Goal: Transaction & Acquisition: Purchase product/service

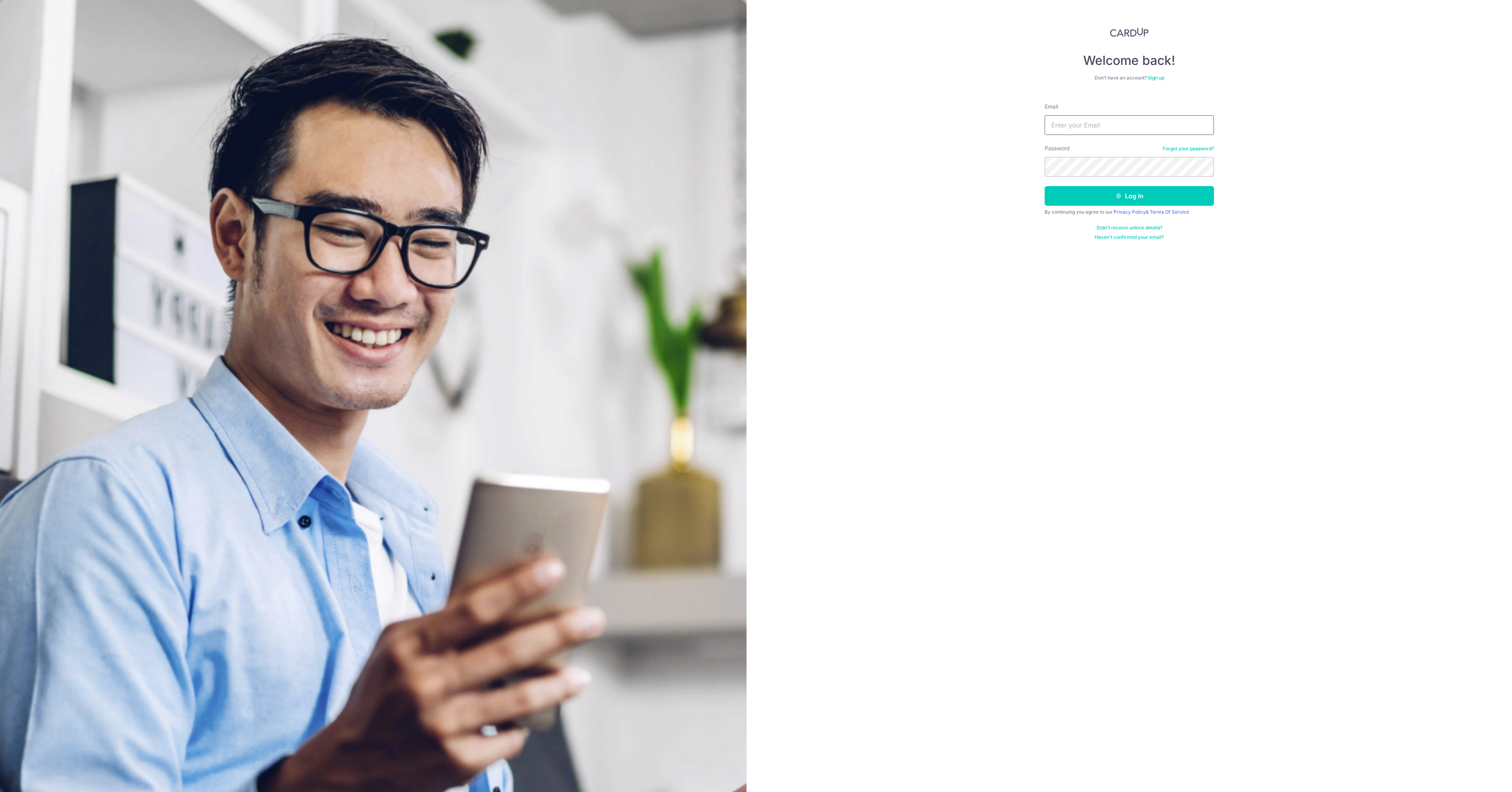
click at [1080, 119] on input "Email" at bounding box center [1129, 126] width 169 height 20
type input "wbphang@gmail.com"
click at [1110, 194] on button "Log in" at bounding box center [1129, 196] width 169 height 20
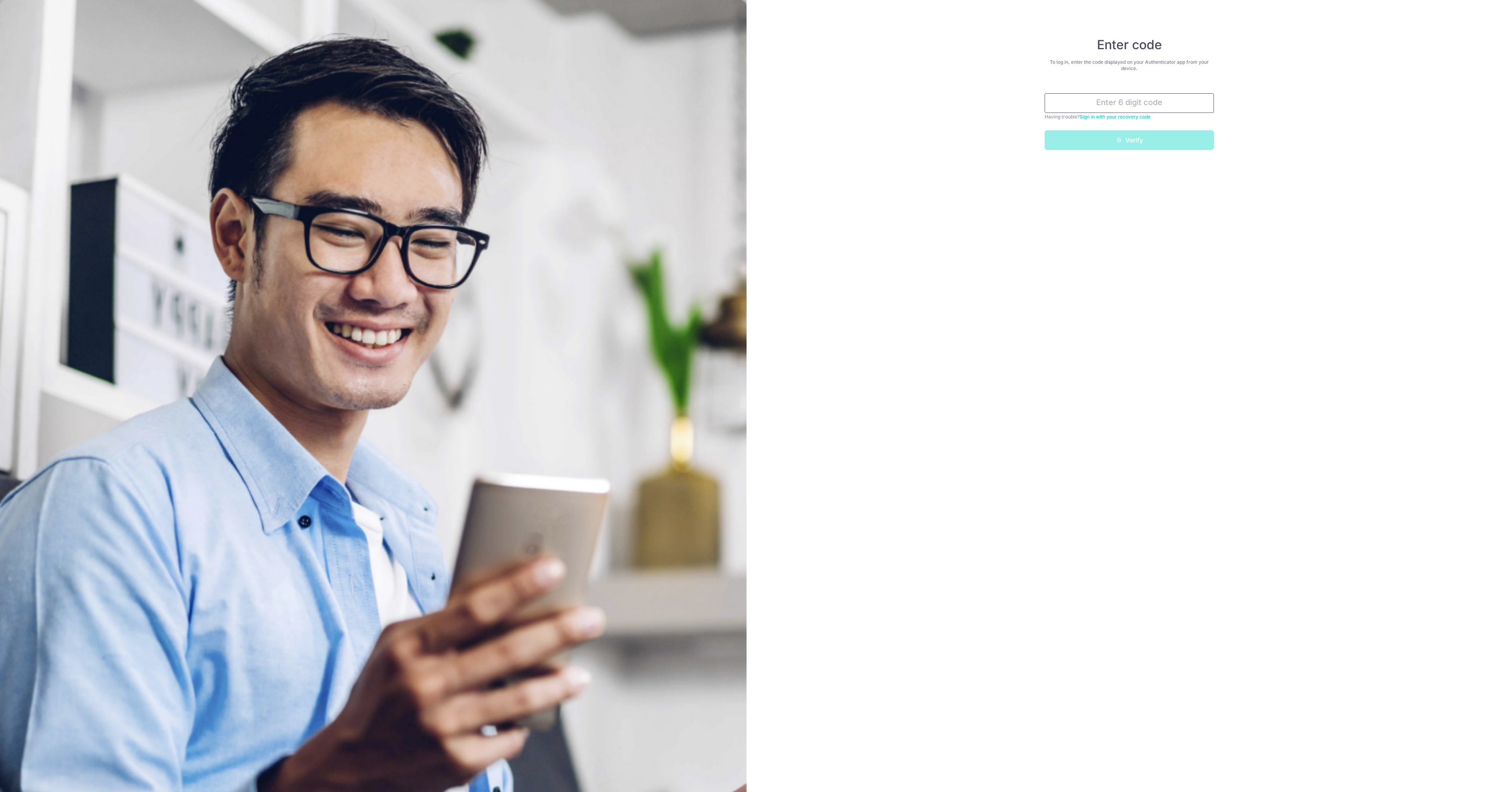
click at [1120, 99] on input "text" at bounding box center [1129, 103] width 169 height 20
type input "253336"
click at [1045, 130] on button "Verify" at bounding box center [1129, 140] width 169 height 20
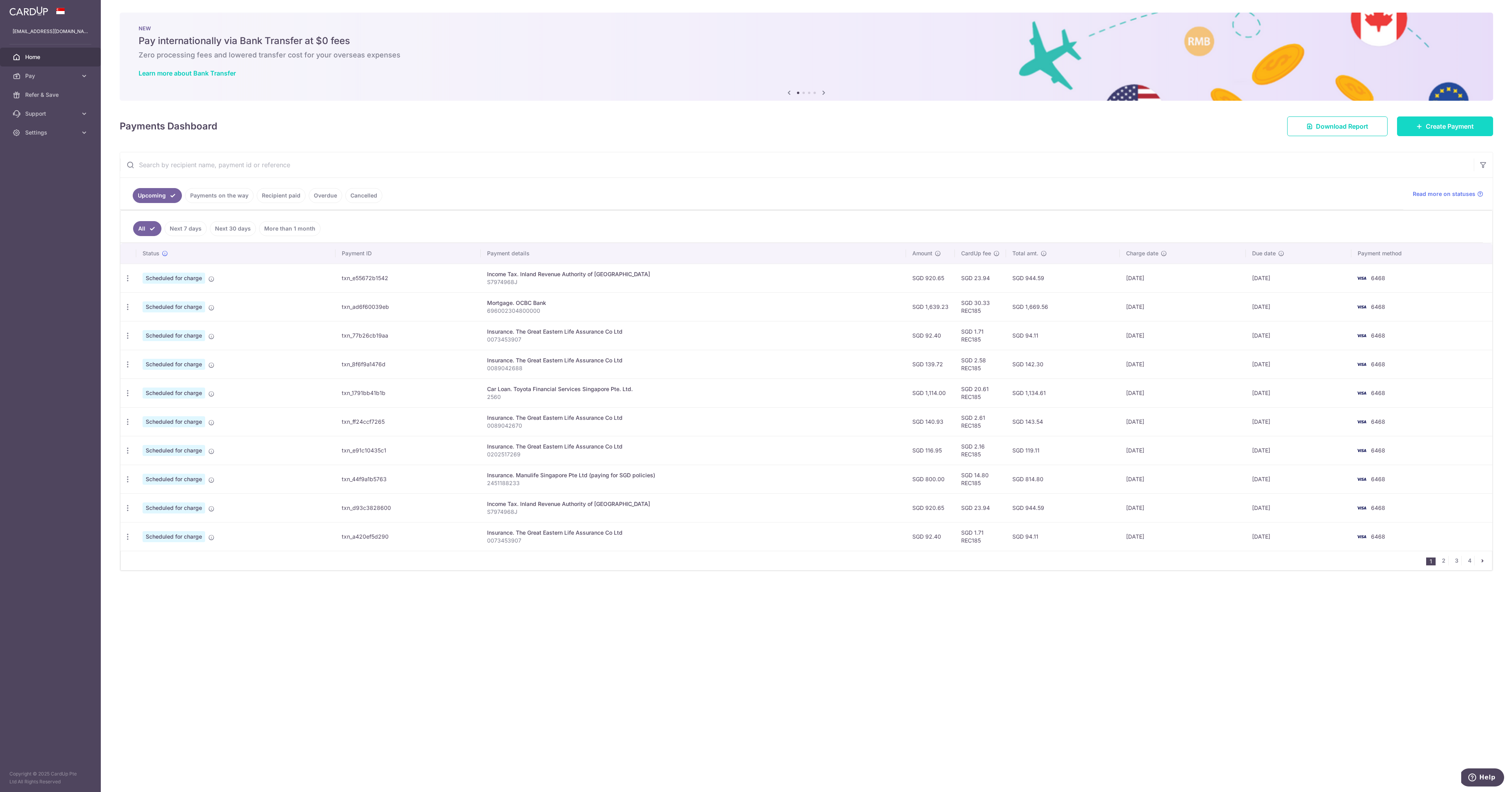
click at [1452, 128] on span "Create Payment" at bounding box center [1450, 126] width 48 height 9
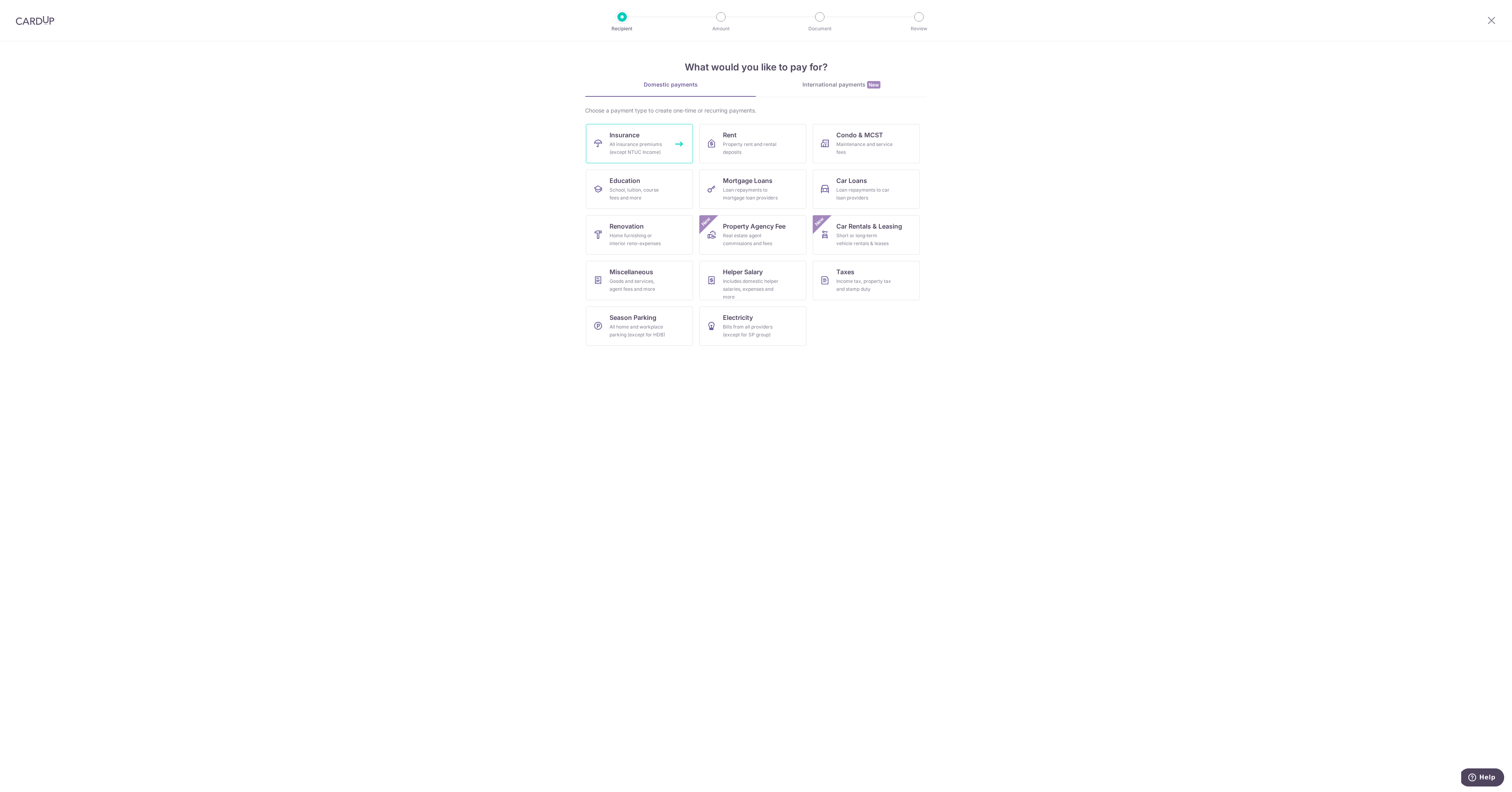
click at [652, 143] on div "All insurance premiums (except NTUC Income)" at bounding box center [637, 148] width 57 height 16
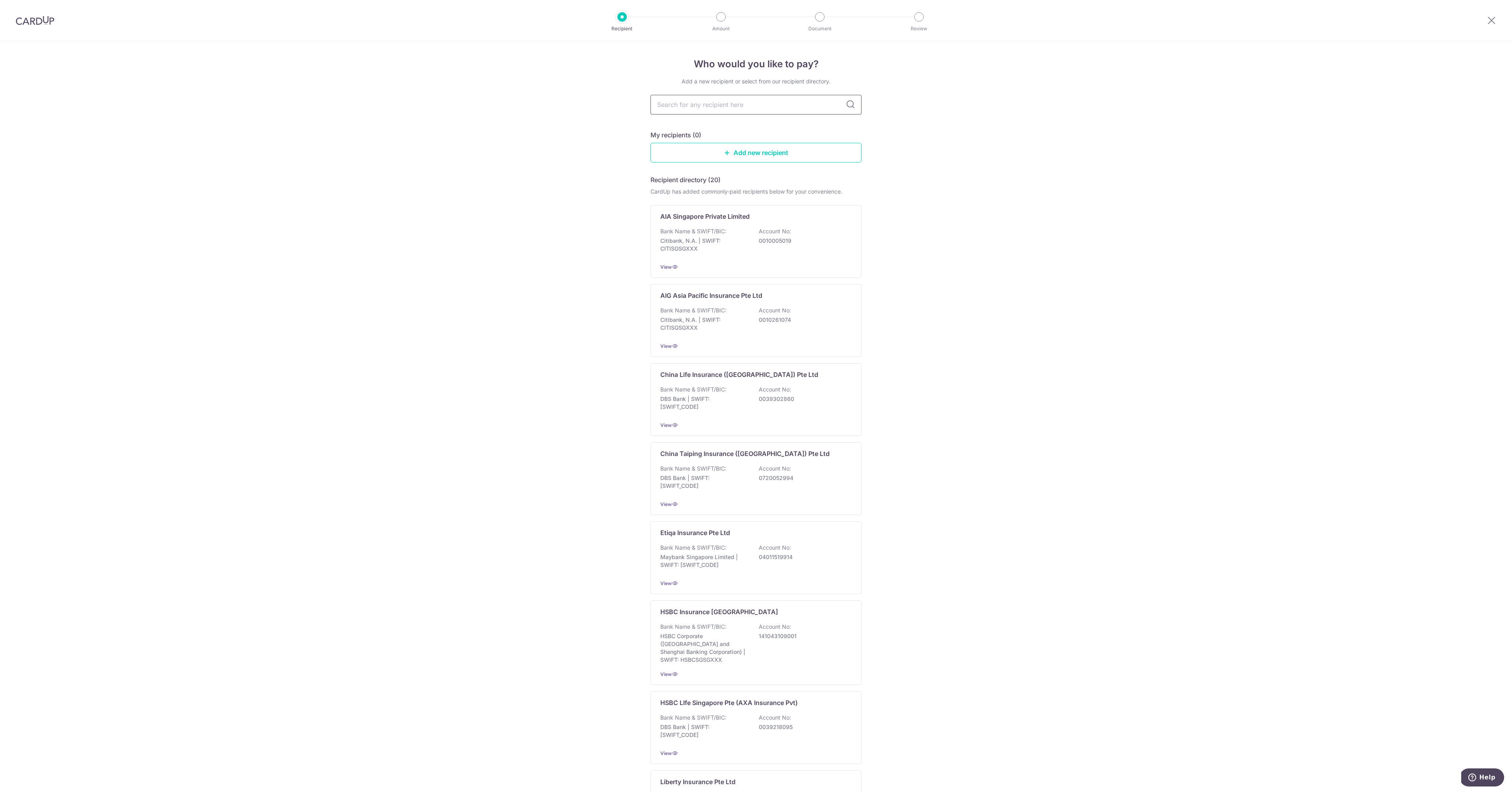
click at [704, 106] on input "text" at bounding box center [756, 105] width 211 height 20
type input "hs"
type input "hbc"
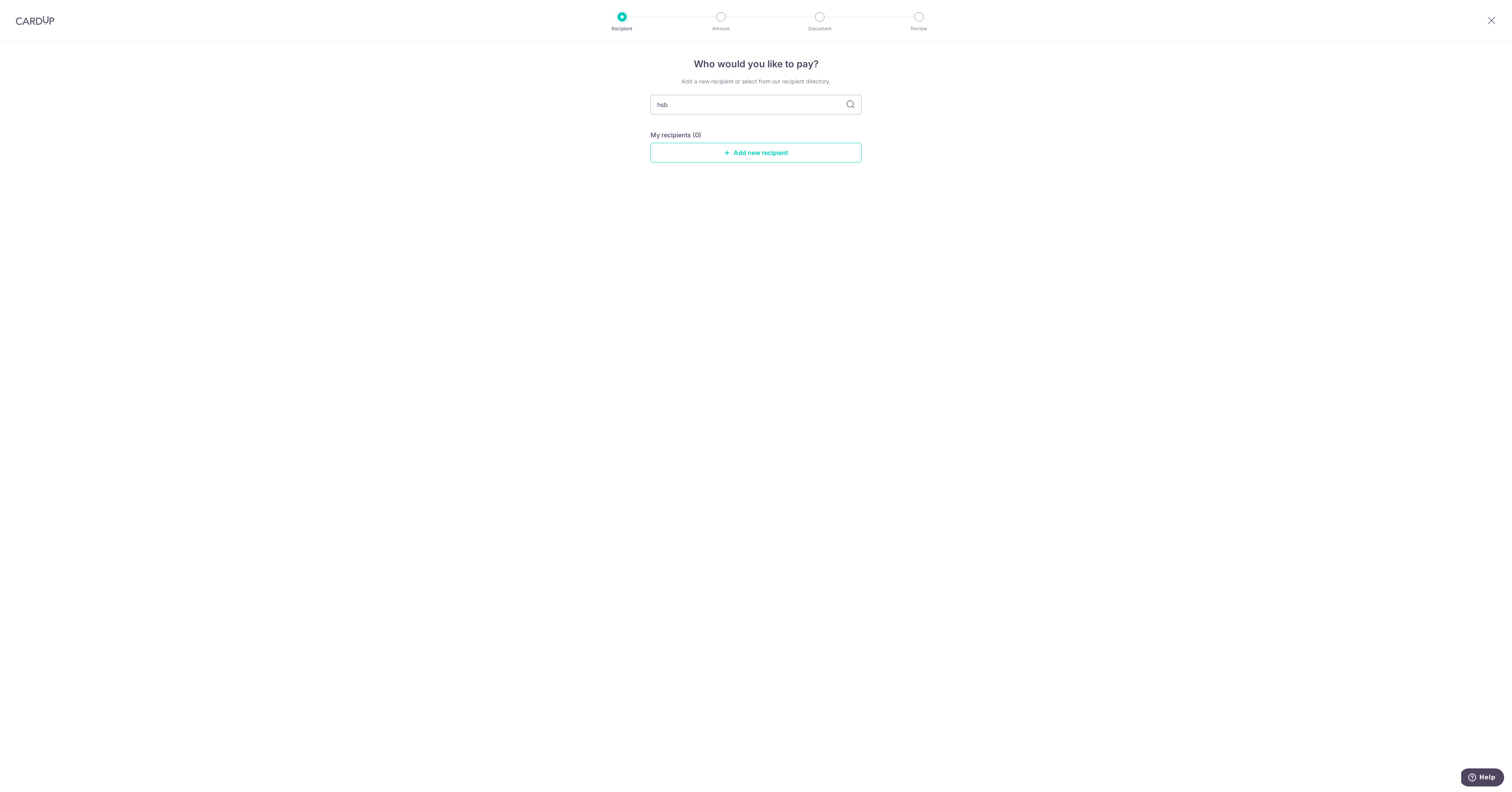
type input "hsbc"
click at [770, 329] on div "Bank Name & SWIFT/BIC: DBS Bank | SWIFT: DBSSSGSGXXX Account No: 0039218095" at bounding box center [756, 333] width 191 height 29
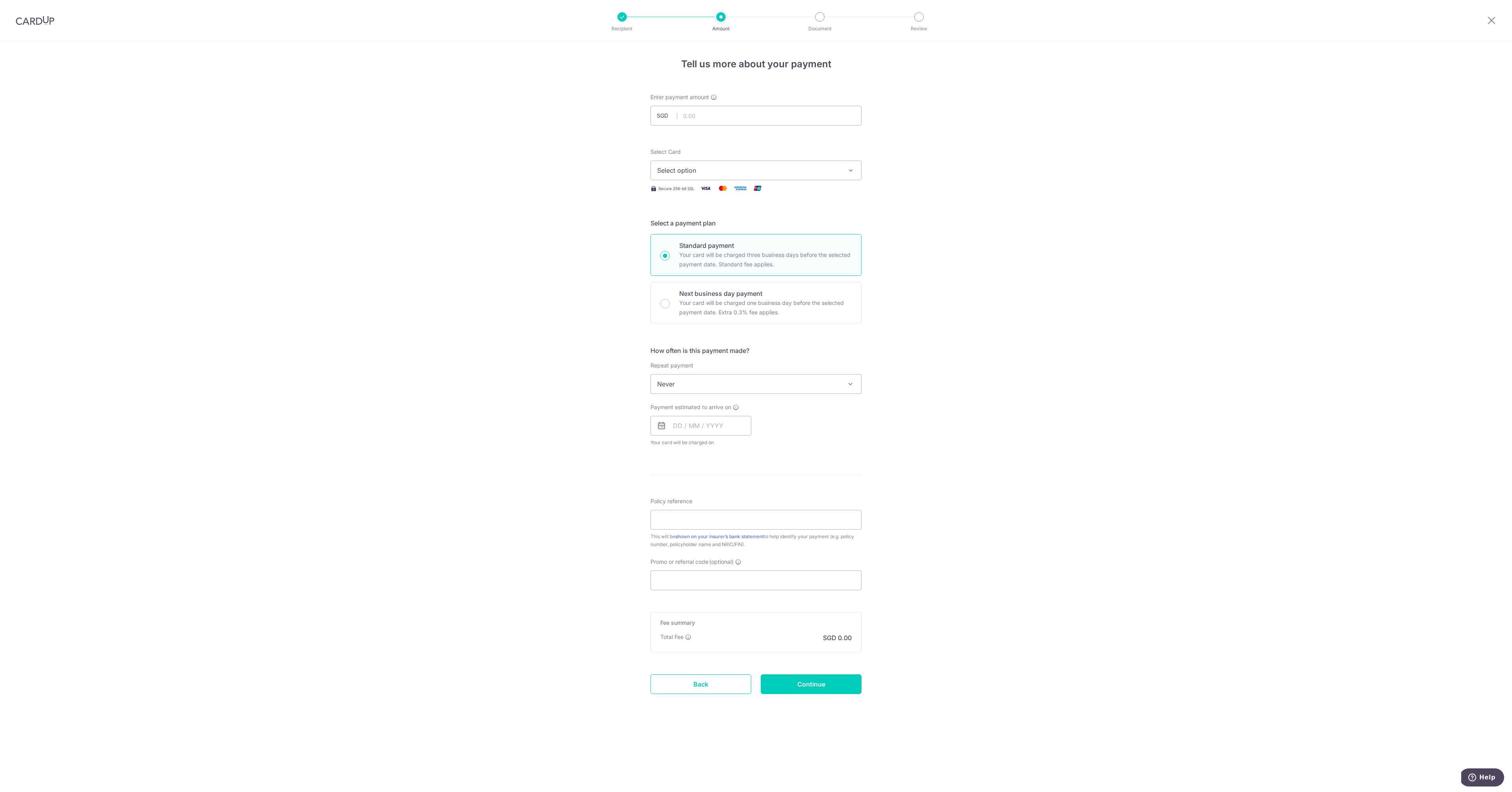
click at [850, 165] on button "Select option" at bounding box center [756, 171] width 211 height 20
click at [722, 232] on link "**** 6468" at bounding box center [756, 226] width 210 height 19
click at [721, 119] on input "text" at bounding box center [756, 116] width 211 height 20
click at [540, 195] on div "Tell us more about your payment Enter payment amount SGD 1047.60 Select Card **…" at bounding box center [756, 417] width 1512 height 751
type input "1,047.60"
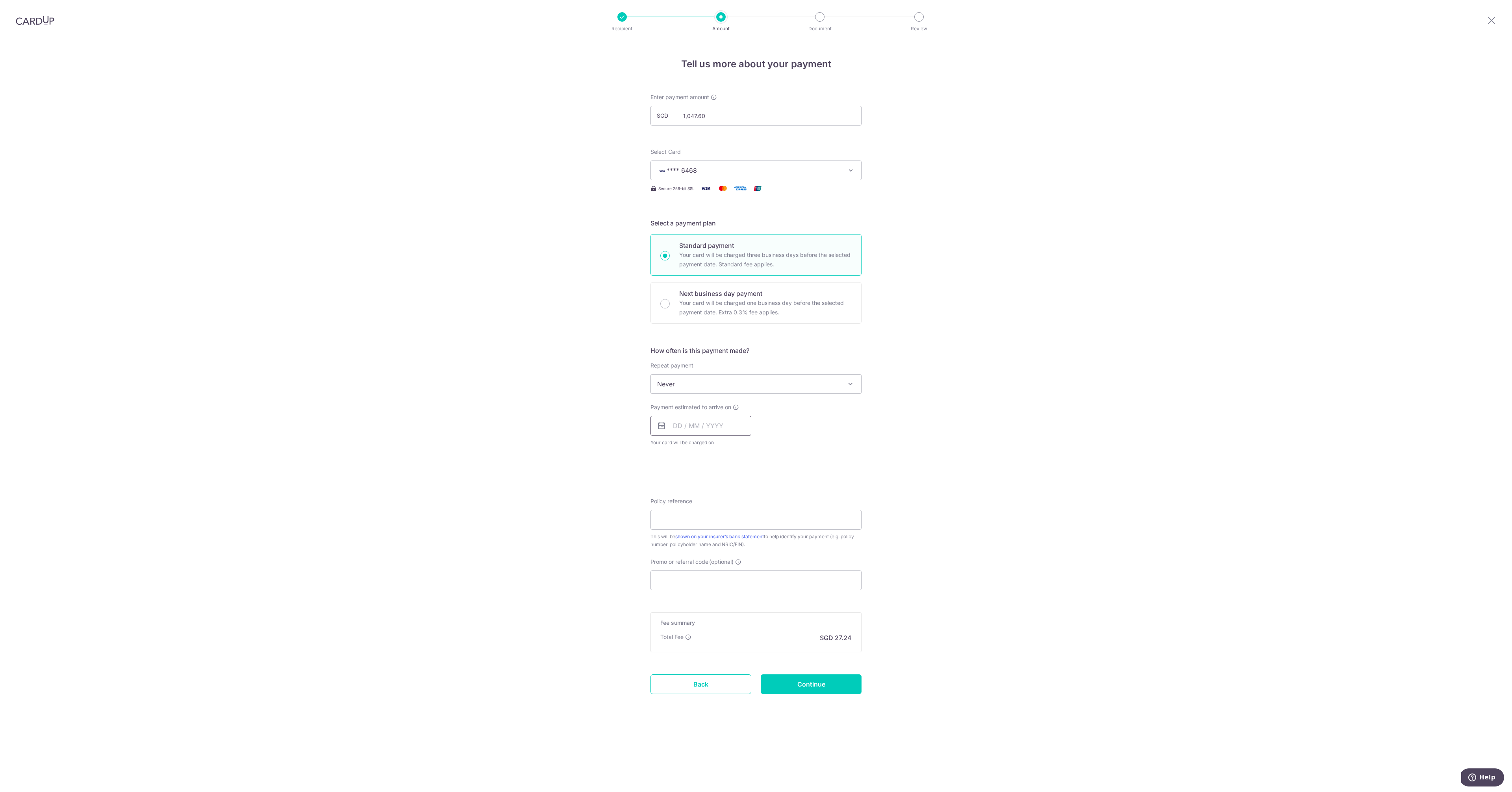
click at [675, 427] on input "text" at bounding box center [701, 426] width 101 height 20
click at [897, 457] on div "Tell us more about your payment Enter payment amount SGD 1,047.60 1047.60 Selec…" at bounding box center [756, 417] width 1512 height 751
click at [701, 432] on input "text" at bounding box center [701, 426] width 101 height 20
click at [760, 447] on link "Next" at bounding box center [762, 447] width 9 height 9
click at [681, 499] on link "6" at bounding box center [682, 497] width 12 height 12
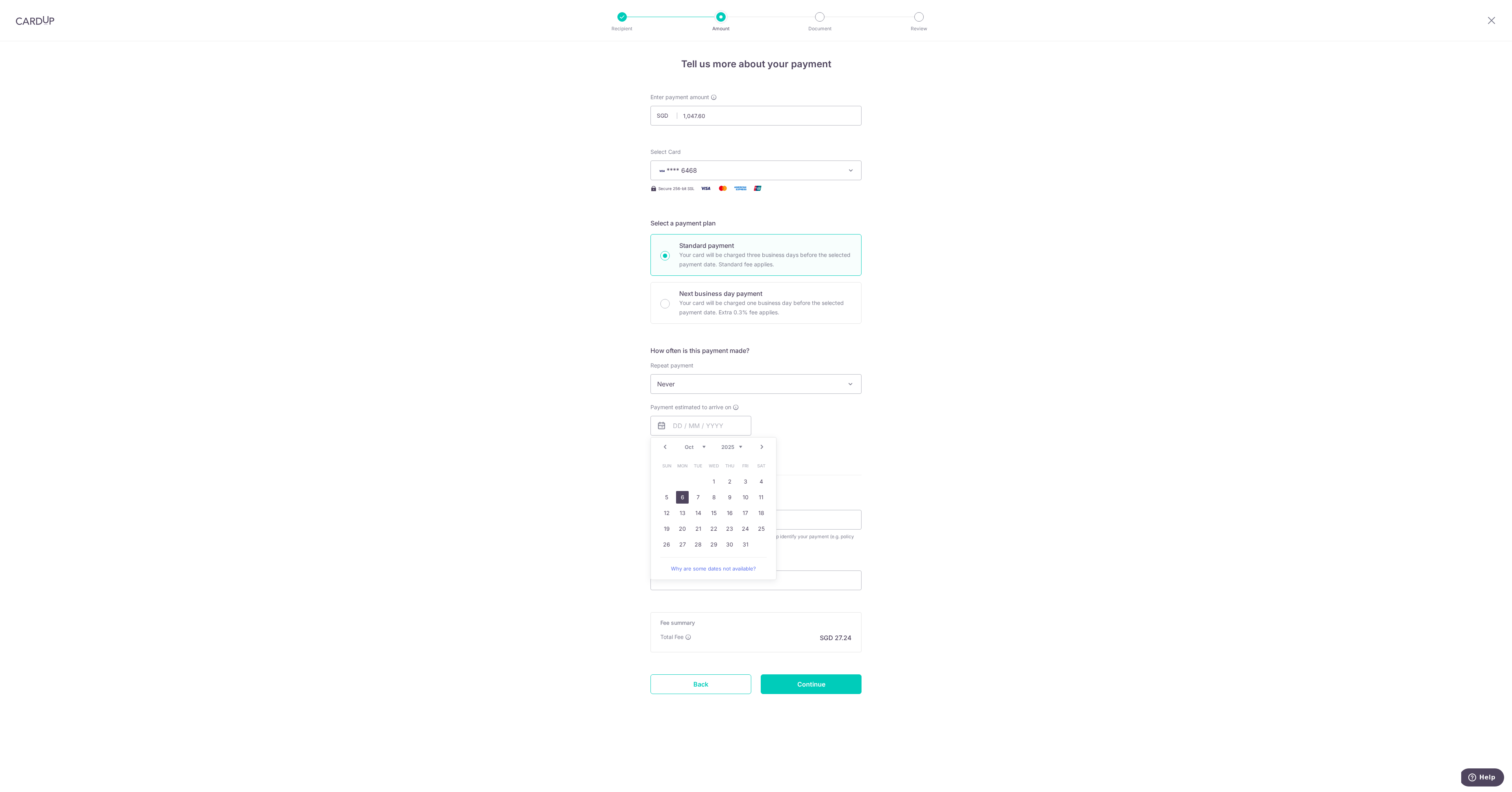
type input "06/10/2025"
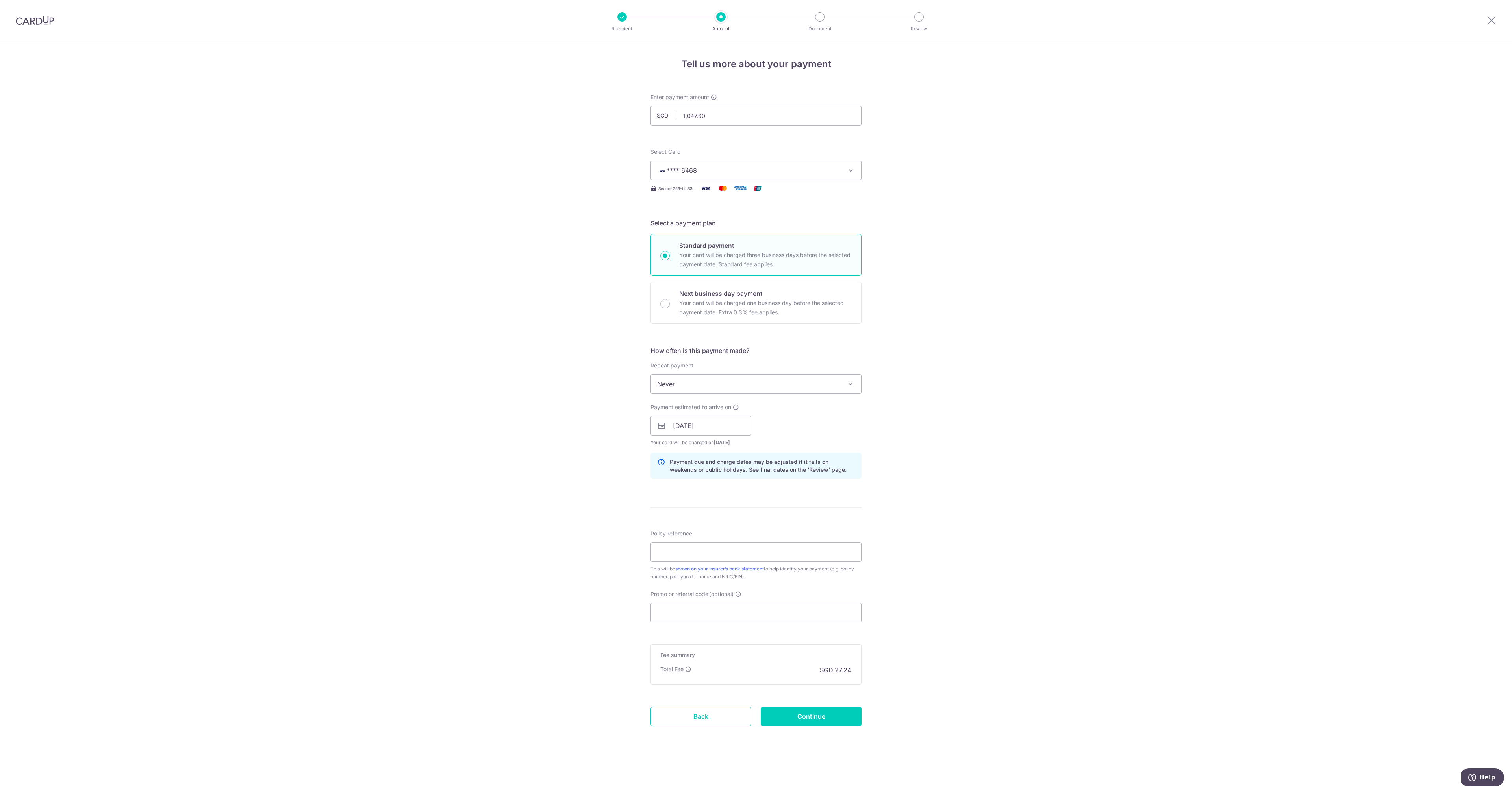
click at [985, 437] on div "Tell us more about your payment Enter payment amount SGD 1,047.60 1047.60 Selec…" at bounding box center [756, 417] width 1512 height 751
click at [696, 552] on input "Policy reference" at bounding box center [756, 552] width 211 height 20
paste input "102-2869067"
type input "102-2869067"
click at [568, 535] on div "Tell us more about your payment Enter payment amount SGD 1,047.60 1047.60 Selec…" at bounding box center [756, 417] width 1512 height 751
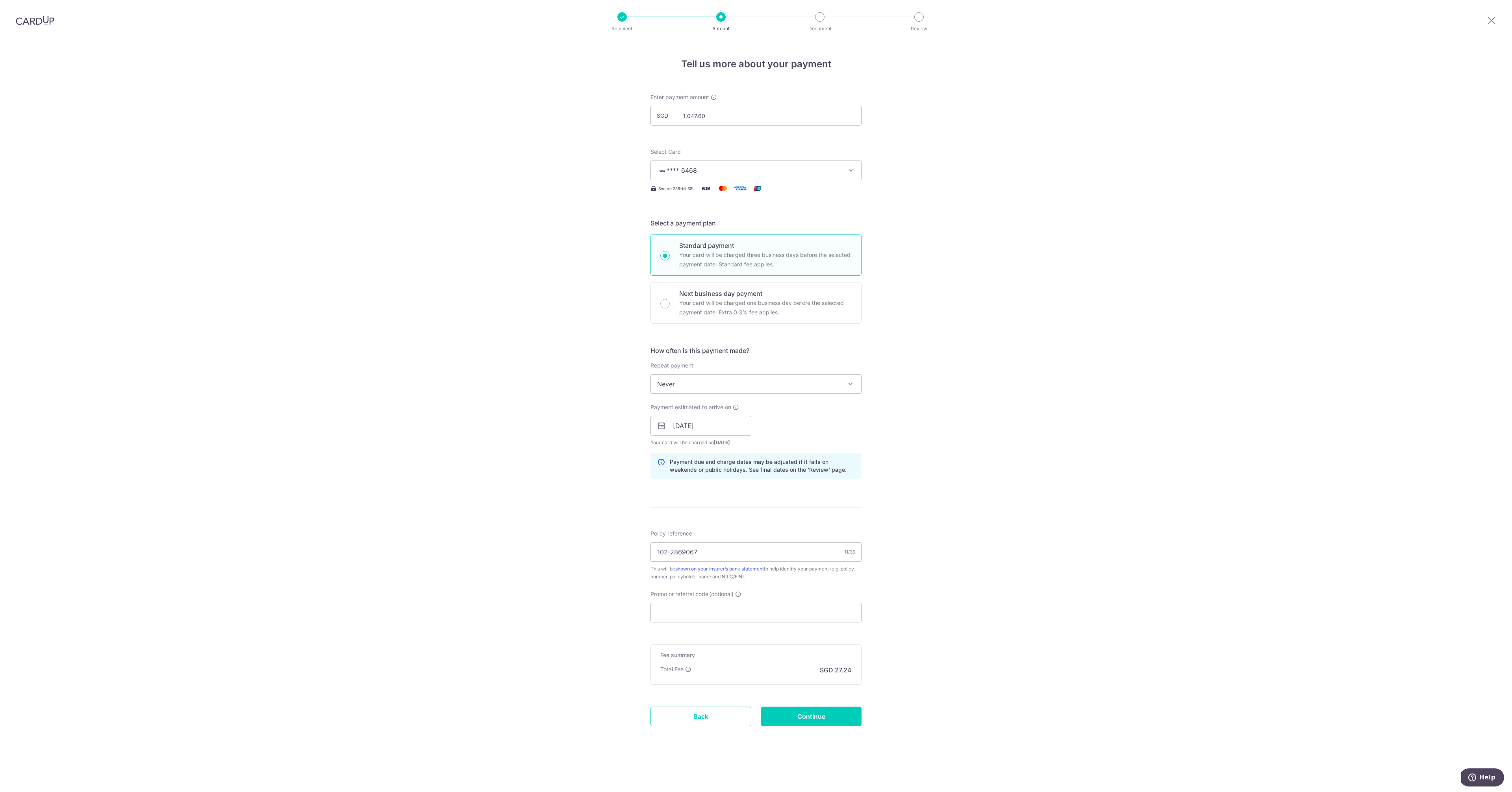
click at [932, 512] on div "Tell us more about your payment Enter payment amount SGD 1,047.60 1047.60 Selec…" at bounding box center [756, 417] width 1512 height 751
click at [689, 615] on input "Promo or referral code (optional)" at bounding box center [756, 613] width 211 height 20
click at [692, 612] on input "Promo or referral code (optional)" at bounding box center [756, 613] width 211 height 20
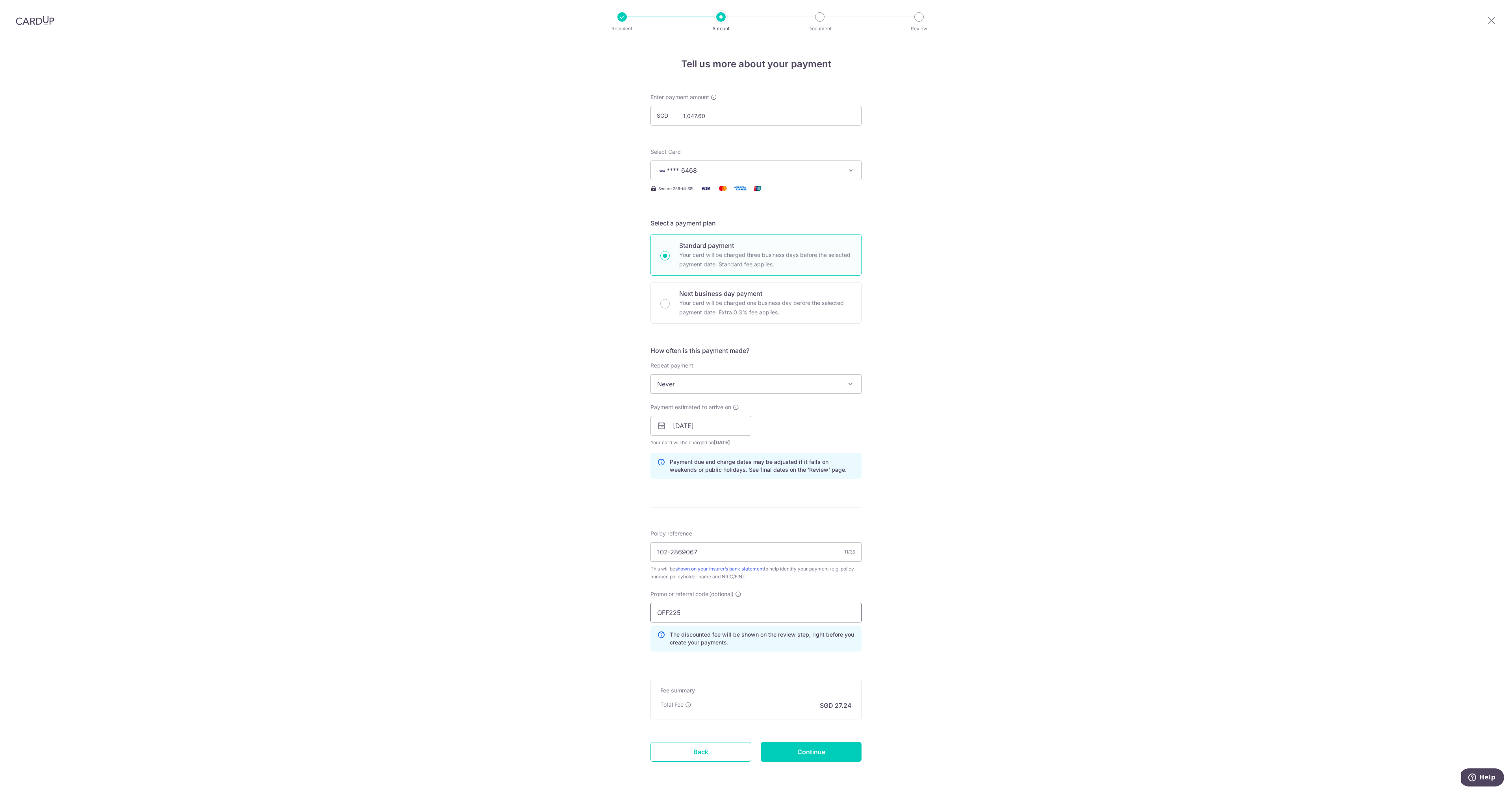
type input "OFF225"
click at [873, 539] on div "Tell us more about your payment Enter payment amount SGD 1,047.60 1047.60 Selec…" at bounding box center [756, 431] width 1512 height 780
click at [457, 570] on div "Tell us more about your payment Enter payment amount SGD 1,047.60 1047.60 Selec…" at bounding box center [756, 431] width 1512 height 780
click at [916, 456] on div "Tell us more about your payment Enter payment amount SGD 1,047.60 1047.60 Selec…" at bounding box center [756, 431] width 1512 height 780
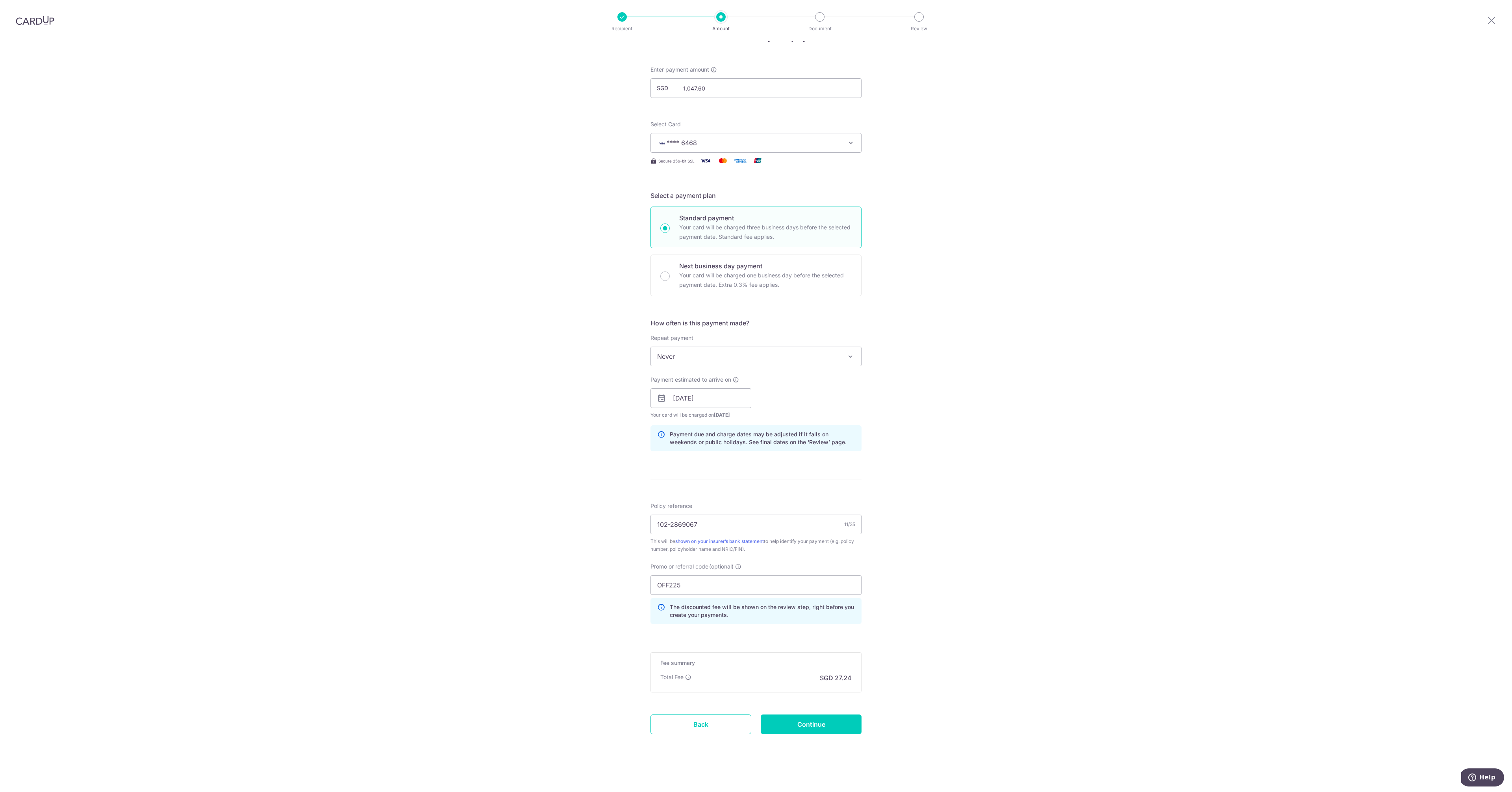
scroll to position [29, 0]
click at [996, 410] on div "Tell us more about your payment Enter payment amount SGD 1,047.60 1047.60 Selec…" at bounding box center [756, 402] width 1512 height 780
click at [731, 404] on input "06/10/2025" at bounding box center [701, 397] width 101 height 20
click at [711, 465] on link "8" at bounding box center [713, 468] width 12 height 12
type input "08/10/2025"
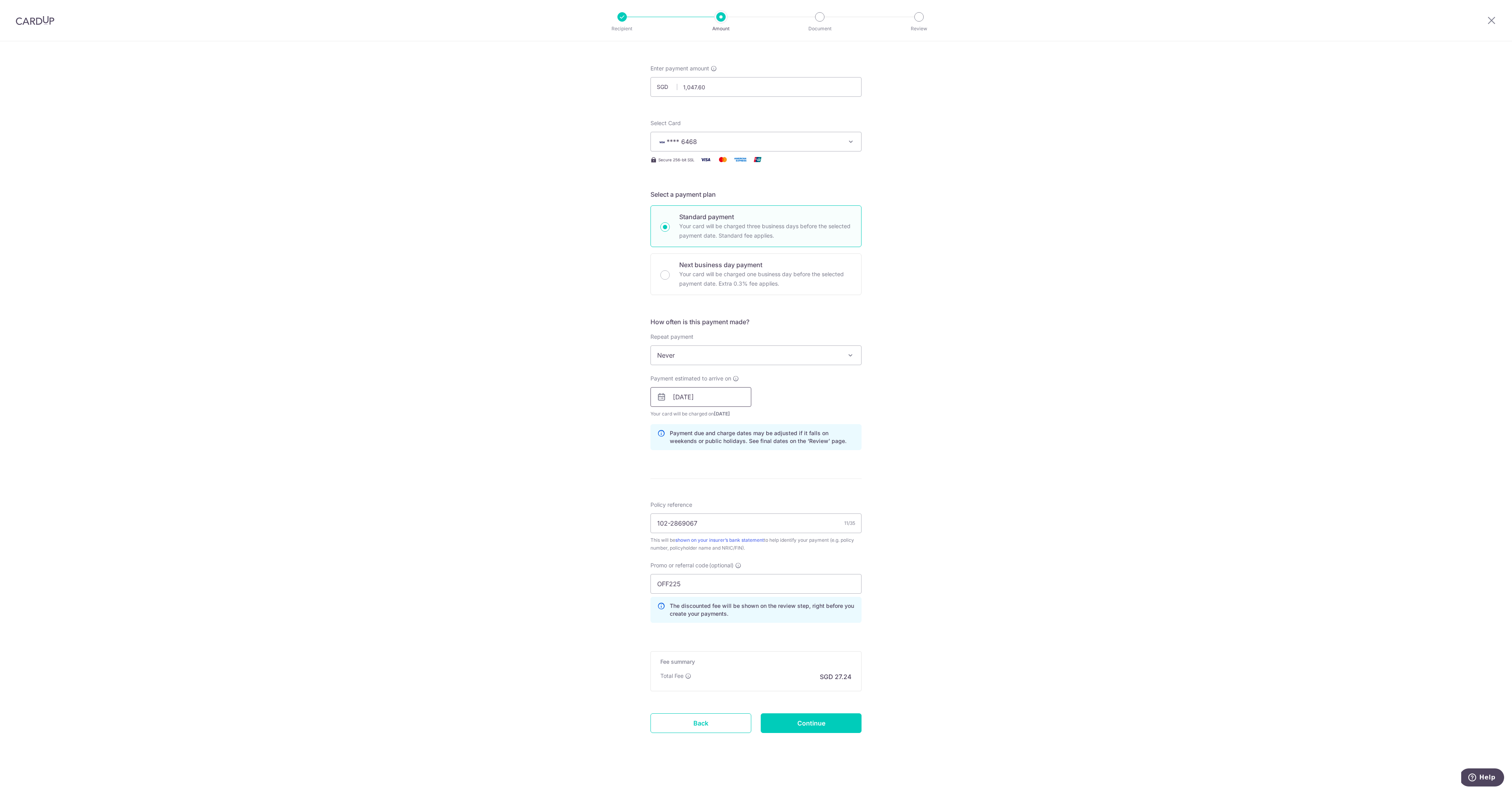
click at [717, 400] on input "08/10/2025" at bounding box center [701, 397] width 101 height 20
click at [926, 428] on div "Tell us more about your payment Enter payment amount SGD 1,047.60 1047.60 Selec…" at bounding box center [756, 402] width 1512 height 780
click at [734, 401] on input "08/10/2025" at bounding box center [701, 397] width 101 height 20
click at [991, 401] on div "Tell us more about your payment Enter payment amount SGD 1,047.60 1047.60 Selec…" at bounding box center [756, 402] width 1512 height 780
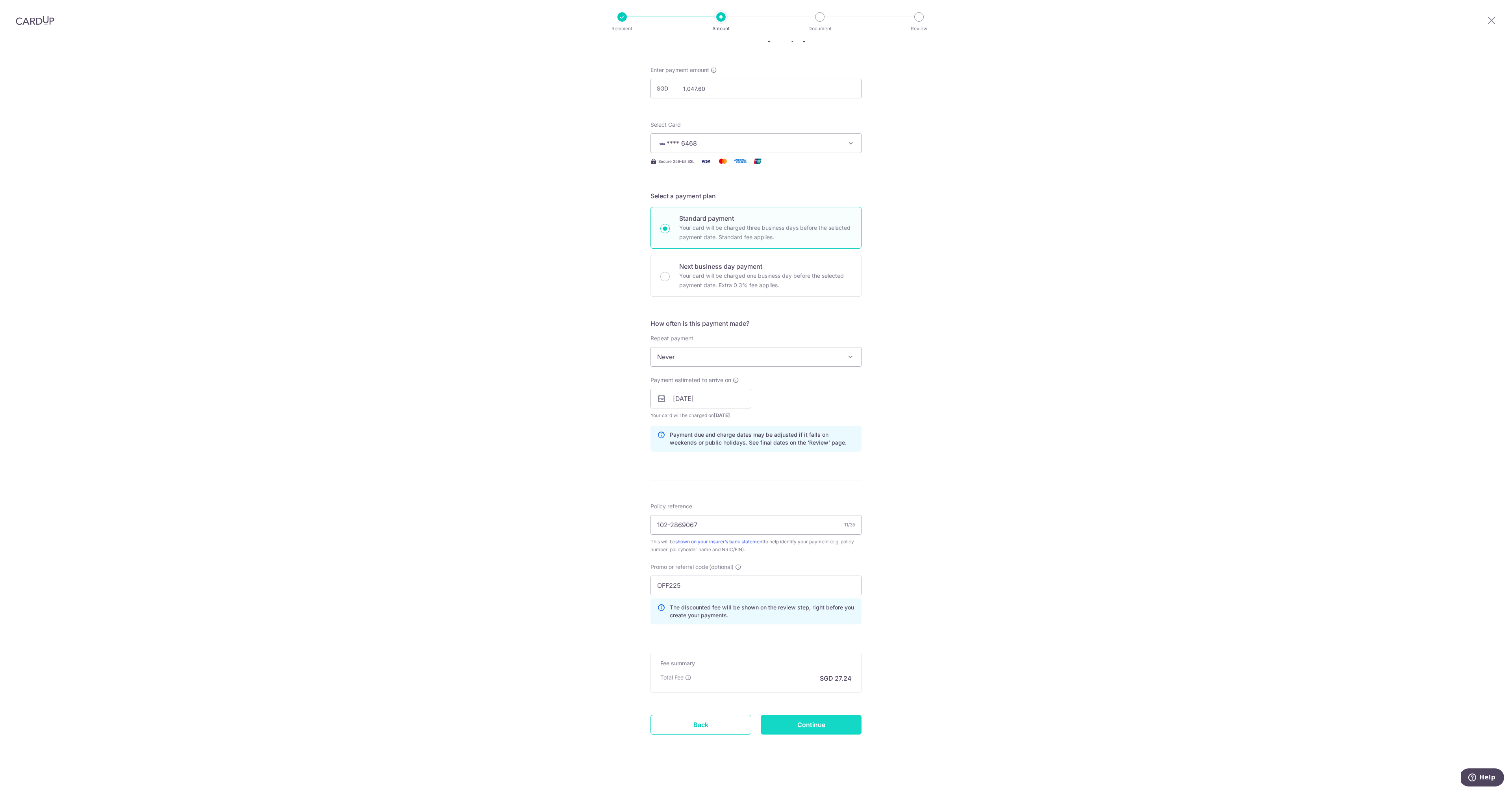
click at [824, 731] on input "Continue" at bounding box center [811, 725] width 101 height 20
type input "Create Schedule"
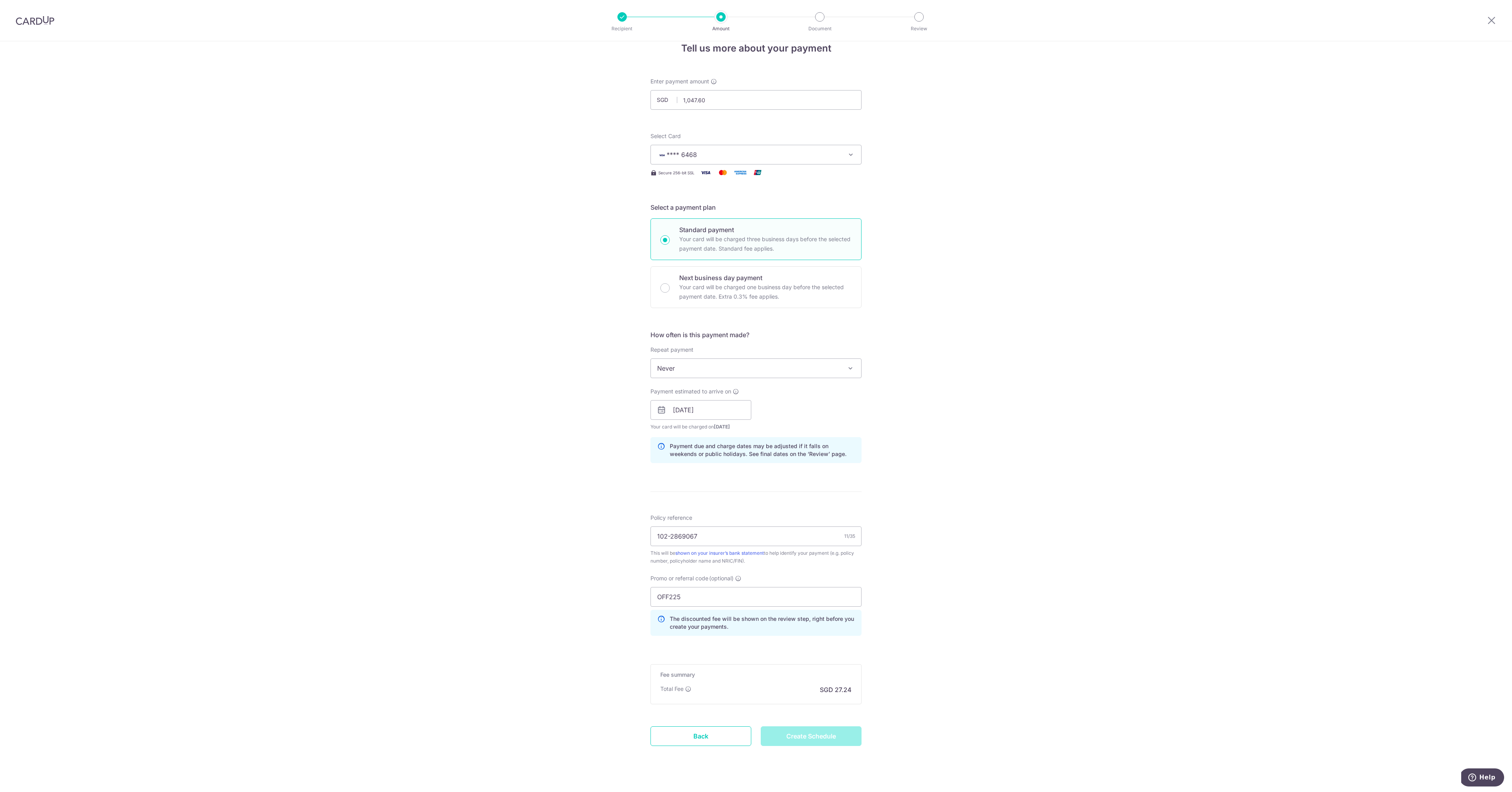
scroll to position [0, 0]
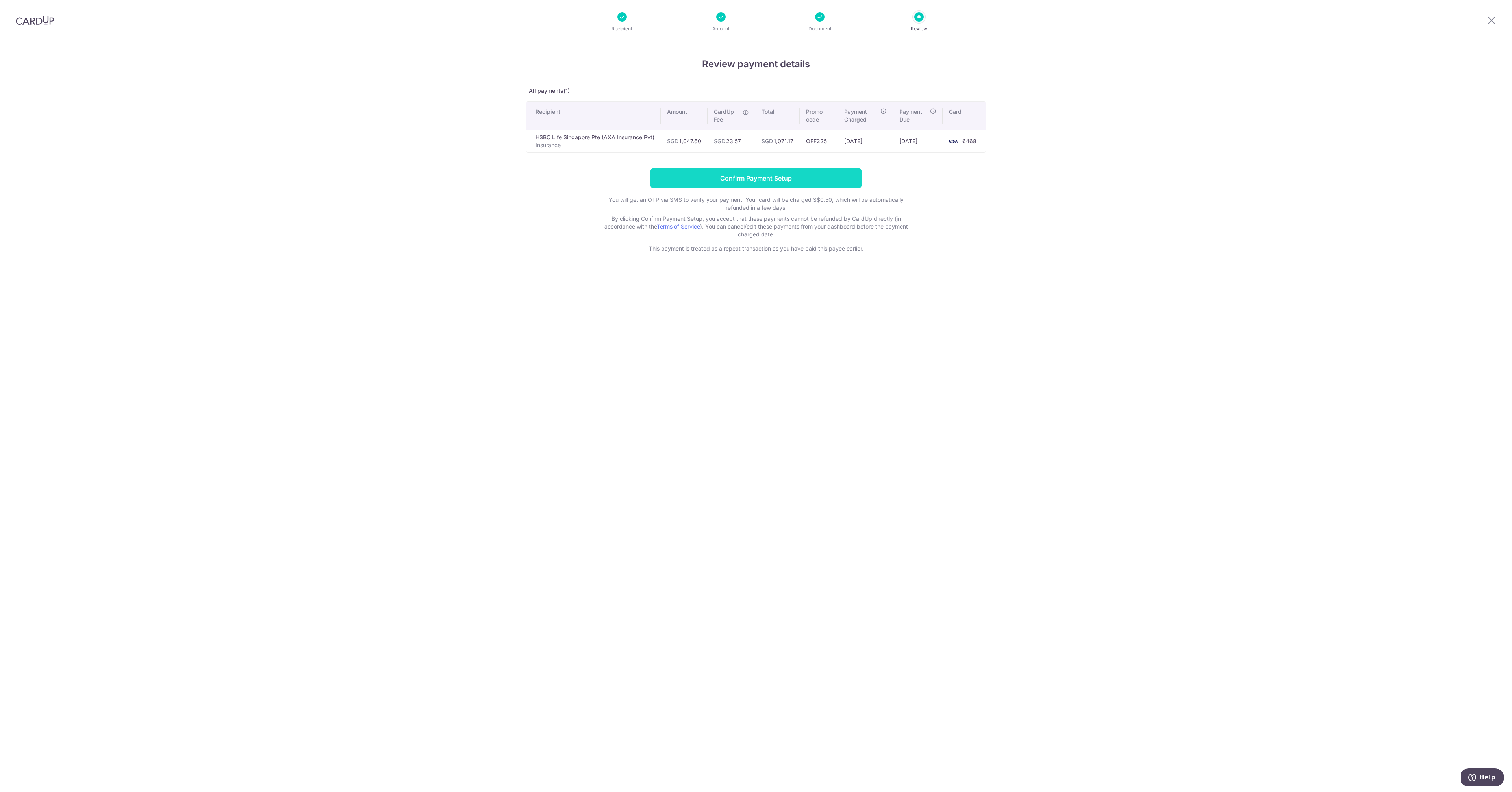
click at [789, 180] on input "Confirm Payment Setup" at bounding box center [756, 178] width 211 height 20
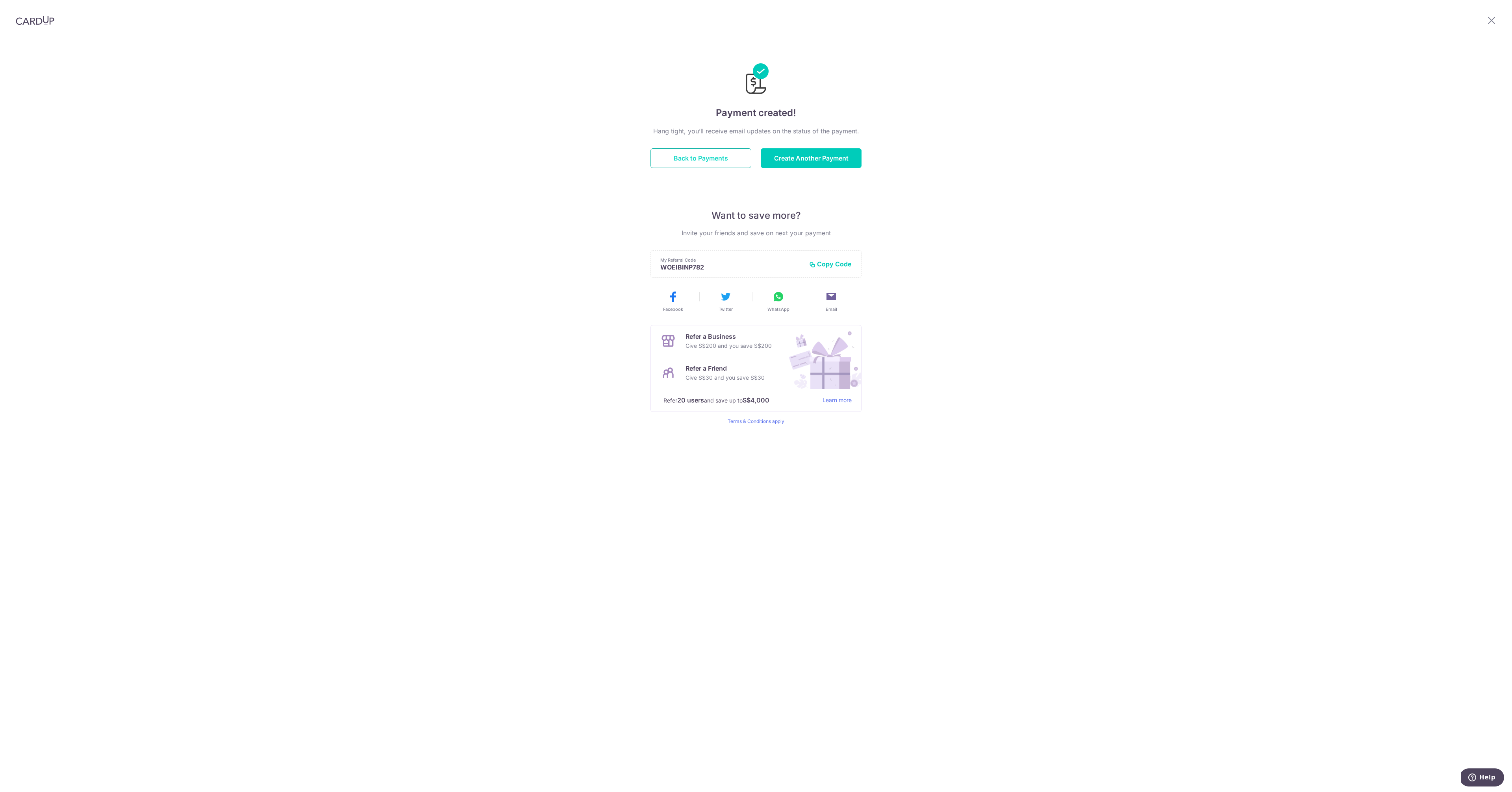
click at [720, 160] on button "Back to Payments" at bounding box center [701, 158] width 101 height 20
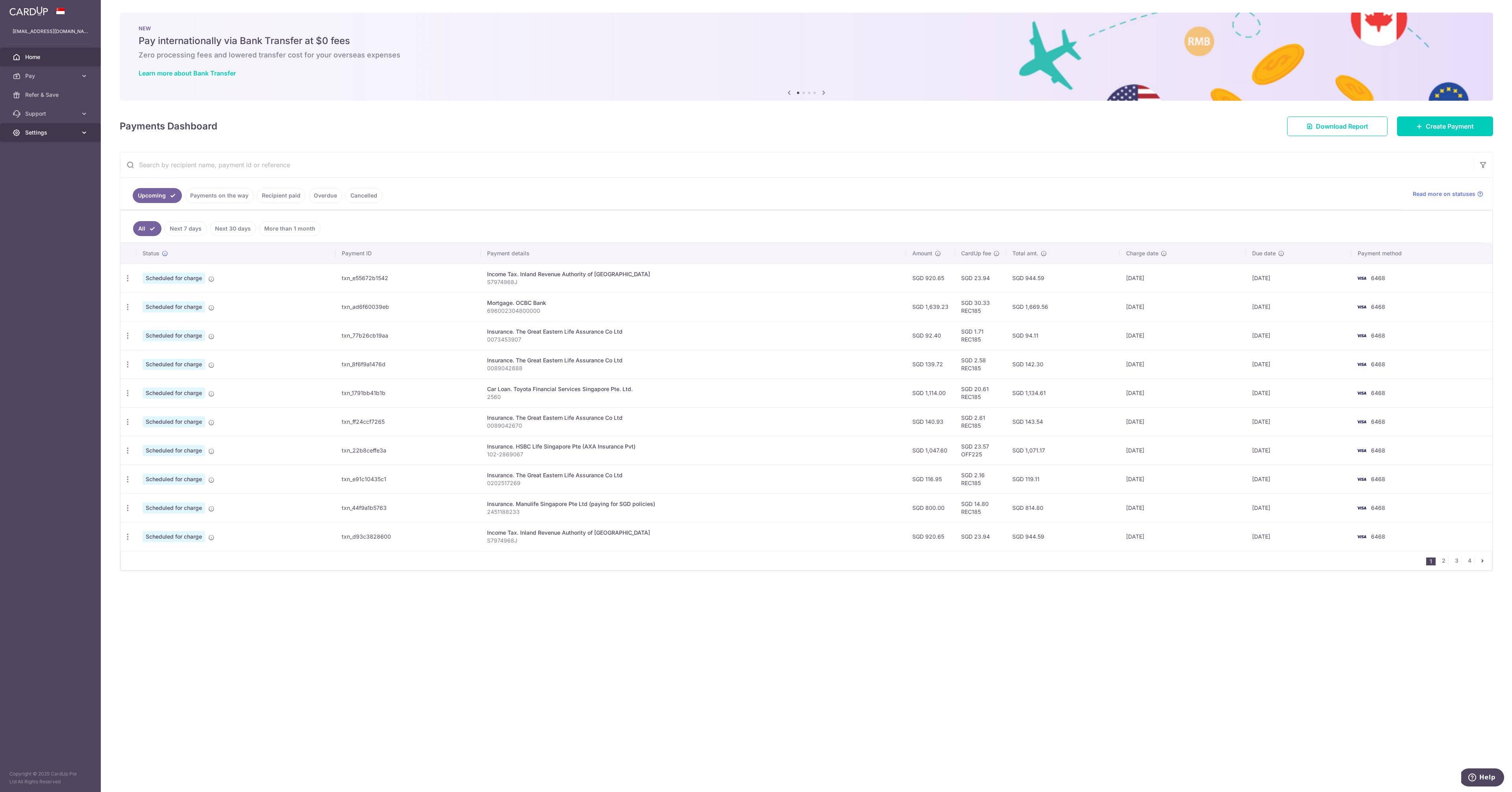
click at [52, 131] on span "Settings" at bounding box center [51, 132] width 52 height 8
click at [53, 173] on span "Logout" at bounding box center [51, 170] width 52 height 8
